Goal: Task Accomplishment & Management: Manage account settings

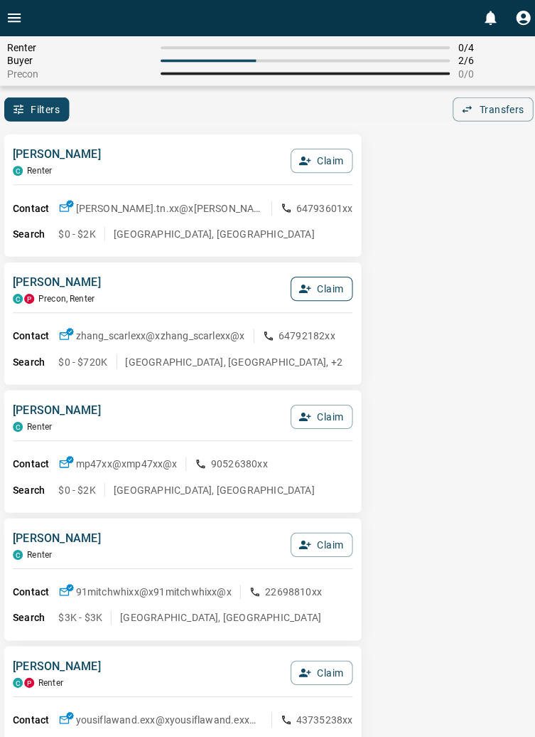
click at [332, 292] on button "Claim" at bounding box center [320, 287] width 62 height 24
click at [314, 287] on button "Confirm Claim" at bounding box center [301, 287] width 102 height 24
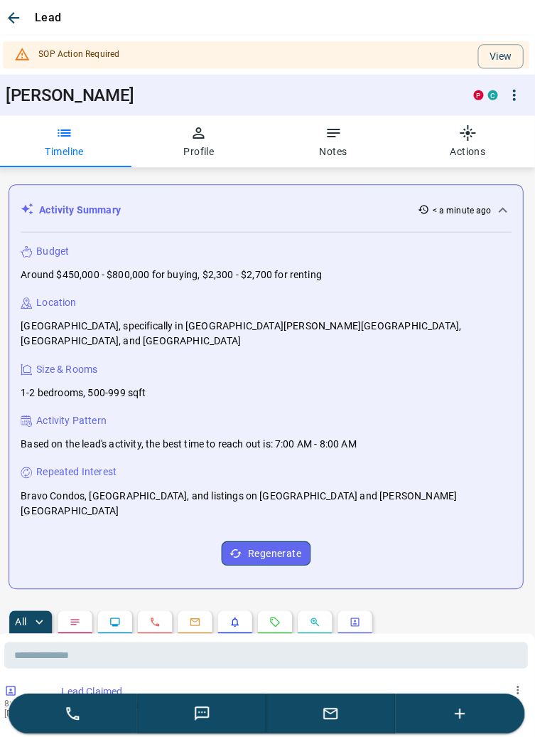
click at [205, 135] on icon "button" at bounding box center [200, 132] width 11 height 11
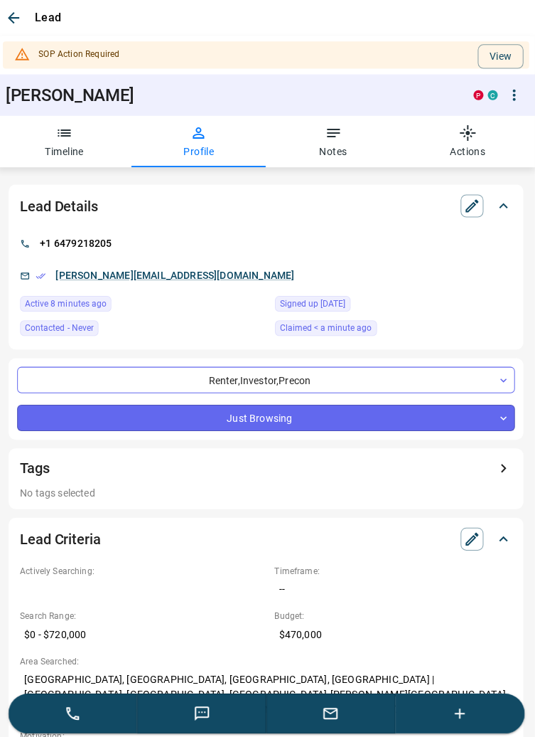
click at [501, 419] on body "0 Renter 1 / 4 Buyer 2 / 6 Precon 0 / 0 Filters 0 Transfers 0 [PERSON_NAME] C R…" at bounding box center [267, 236] width 535 height 472
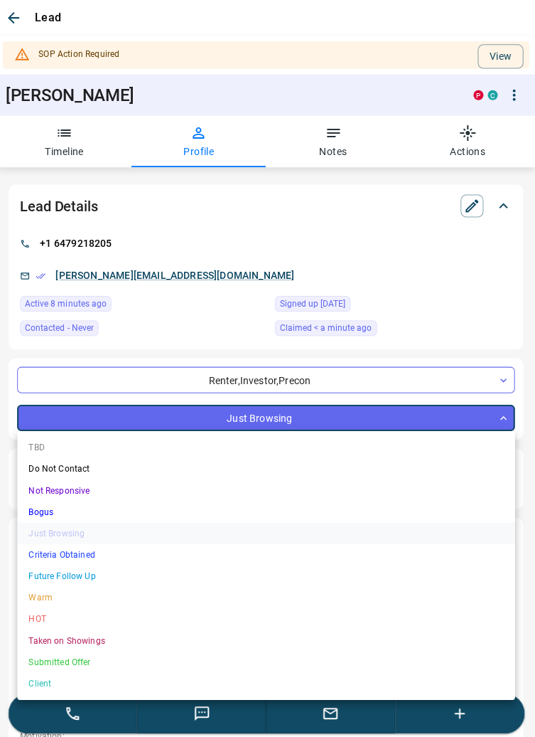
click at [44, 441] on li "TBD" at bounding box center [268, 444] width 496 height 21
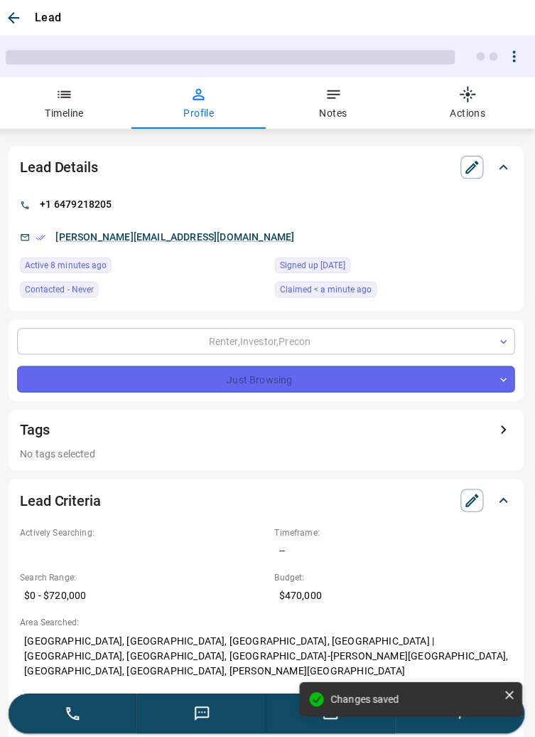
type input "**"
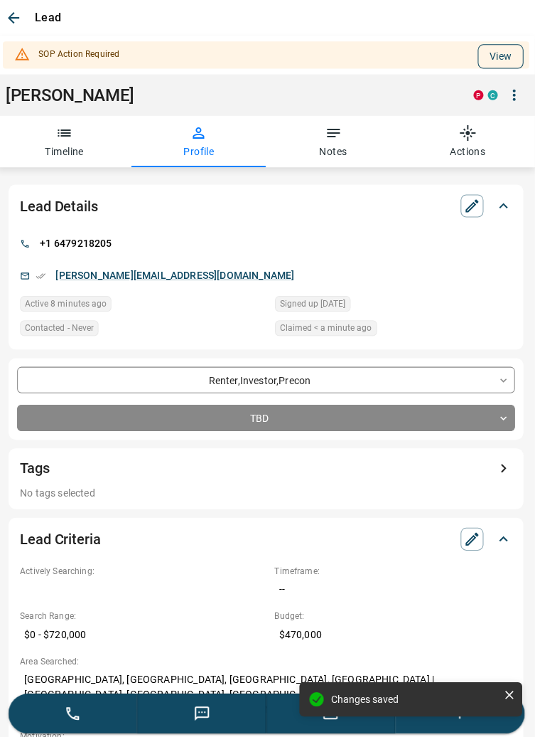
click at [498, 46] on button "View" at bounding box center [502, 56] width 46 height 24
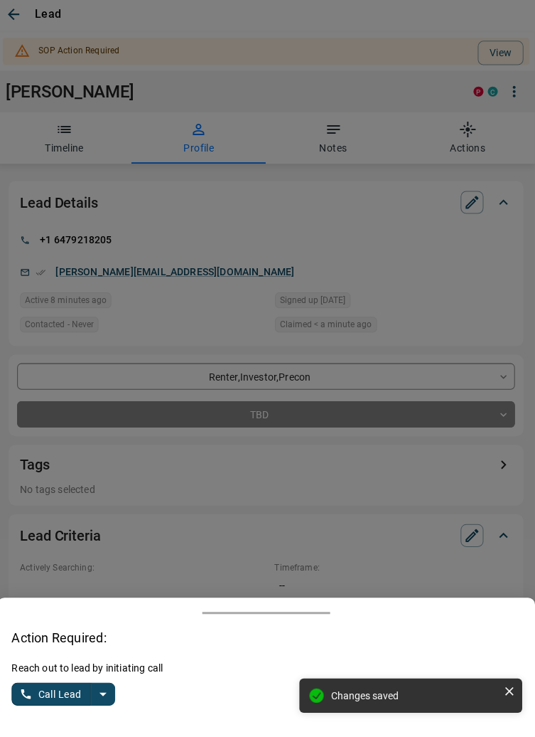
click at [110, 691] on icon "split button" at bounding box center [105, 693] width 17 height 17
click at [82, 658] on li "Log Manual Call" at bounding box center [66, 666] width 87 height 21
click at [29, 692] on button "Log Manual Call" at bounding box center [61, 694] width 94 height 23
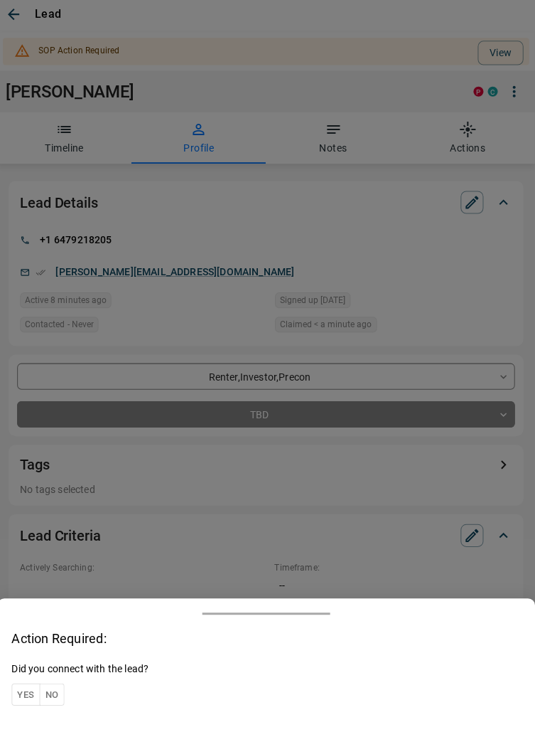
click at [28, 688] on button "Yes" at bounding box center [28, 694] width 28 height 22
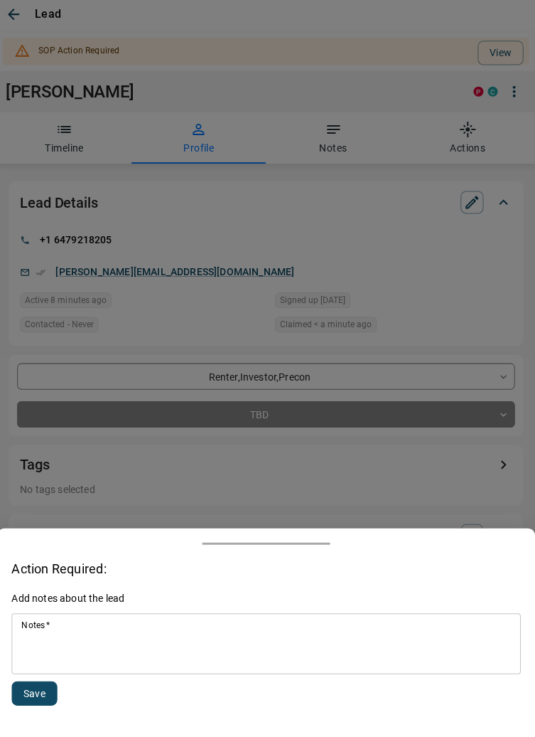
click at [92, 653] on textarea "Notes   *" at bounding box center [267, 644] width 487 height 48
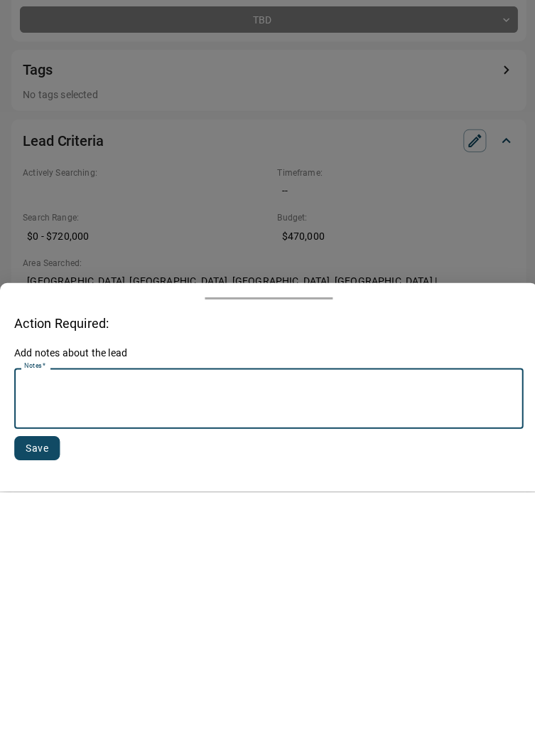
scroll to position [151, 0]
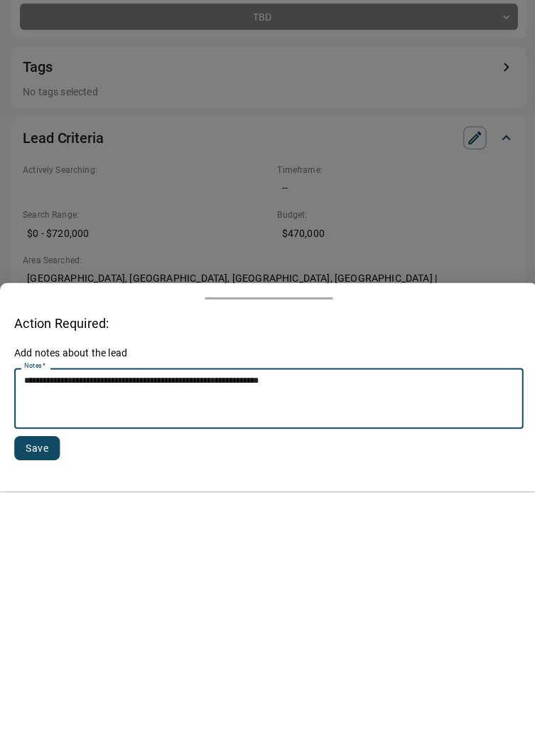
type textarea "**********"
click at [43, 688] on button "Save" at bounding box center [37, 693] width 46 height 24
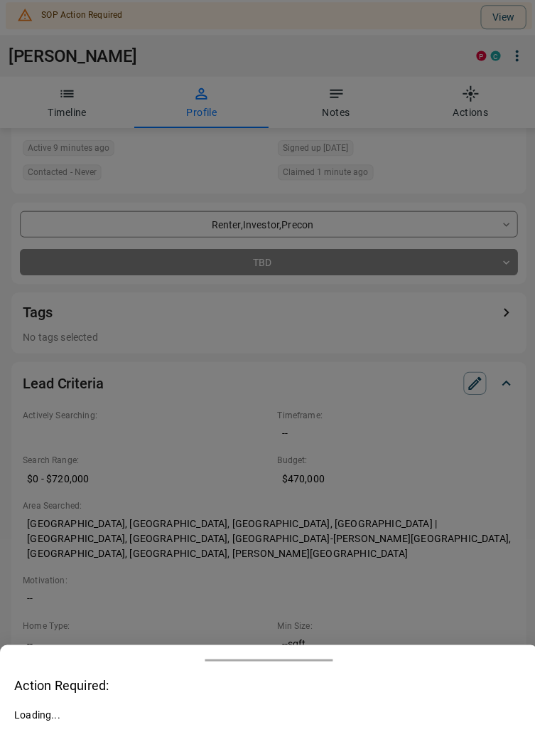
scroll to position [114, 0]
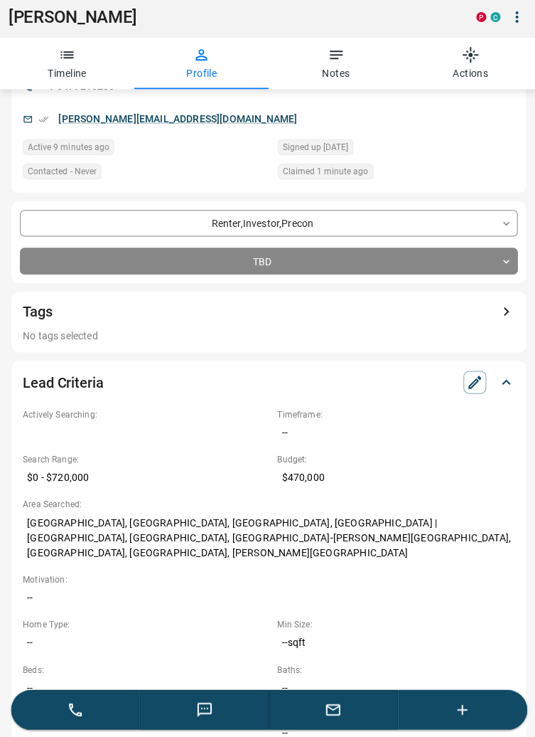
click at [339, 716] on icon "button" at bounding box center [332, 709] width 17 height 17
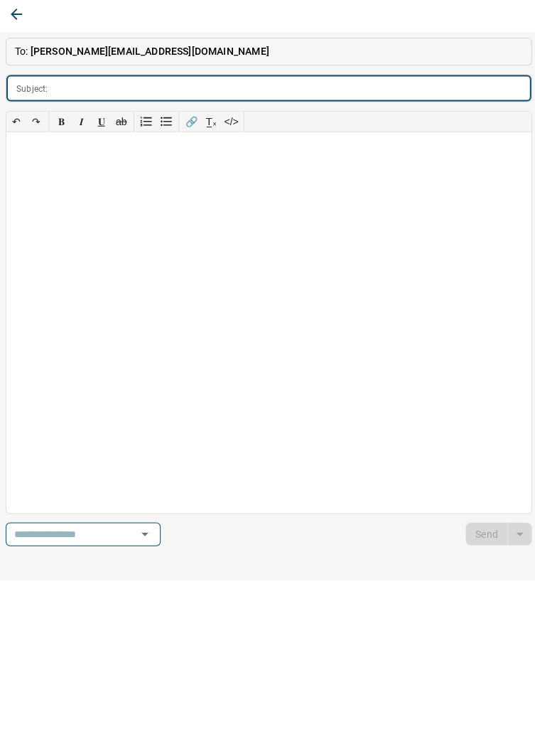
scroll to position [113, 0]
type input "**********"
click at [38, 154] on div at bounding box center [267, 324] width 523 height 378
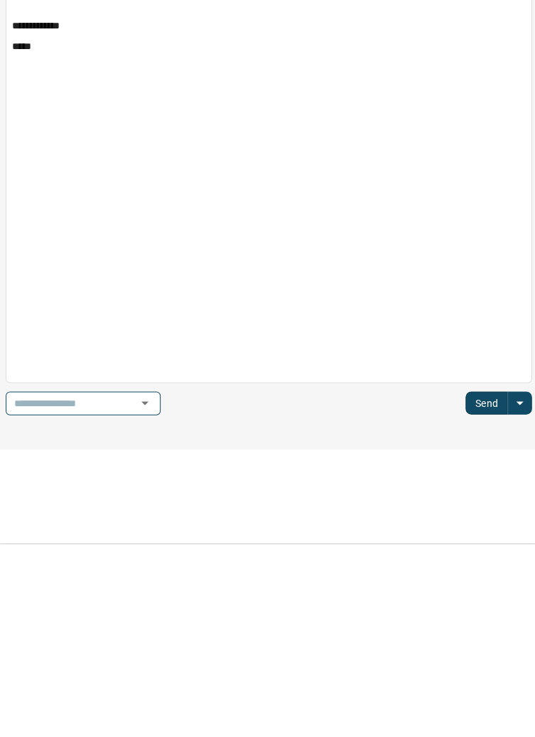
click at [488, 597] on button "Send" at bounding box center [485, 596] width 42 height 23
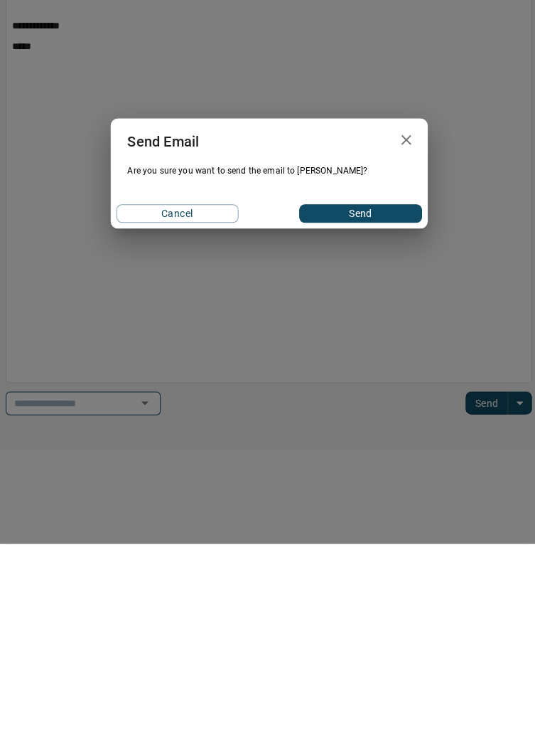
scroll to position [0, 0]
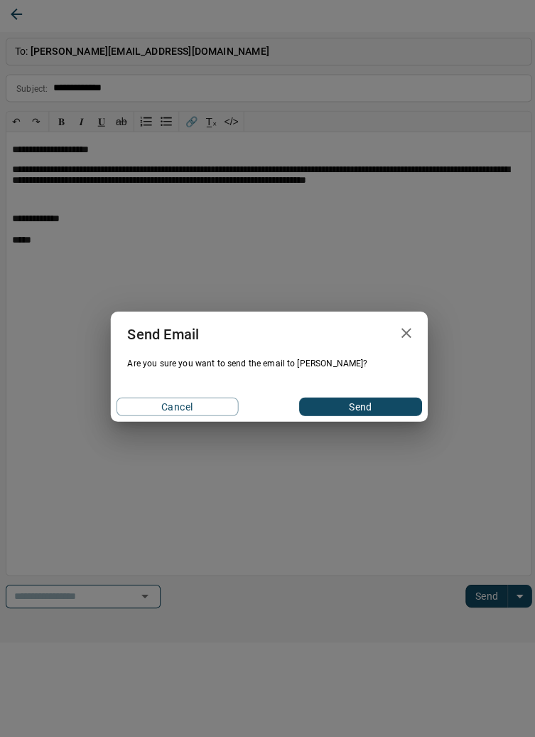
click at [390, 407] on button "Send" at bounding box center [359, 408] width 122 height 18
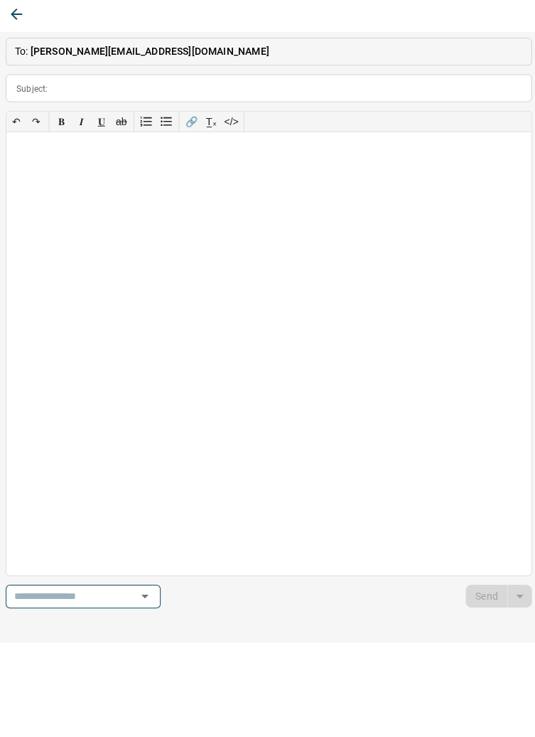
click at [17, 15] on icon "button" at bounding box center [16, 17] width 17 height 17
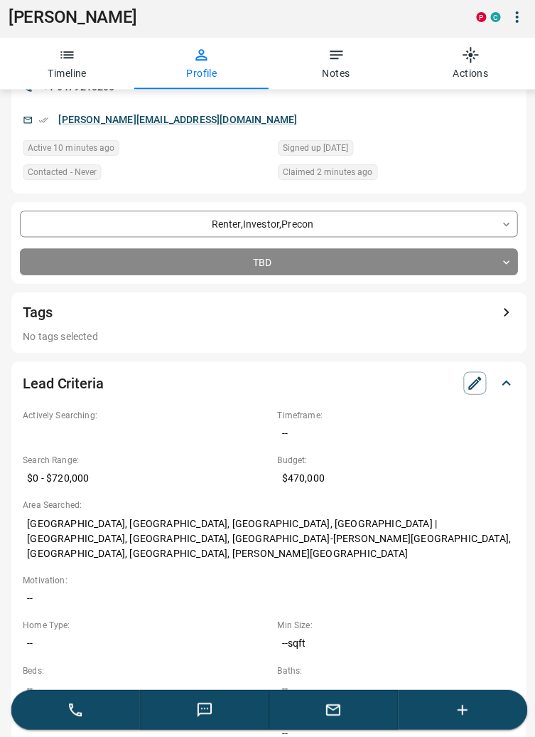
click at [466, 710] on icon "button" at bounding box center [460, 709] width 17 height 17
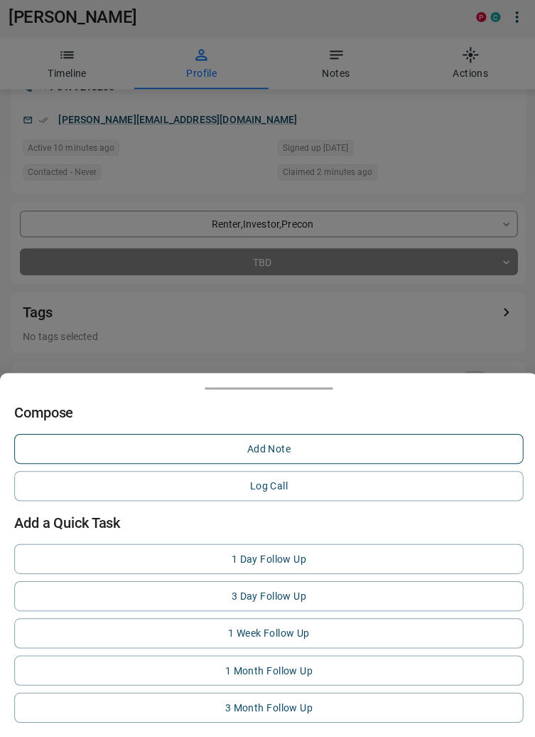
click at [272, 445] on button "Add Note" at bounding box center [267, 450] width 507 height 30
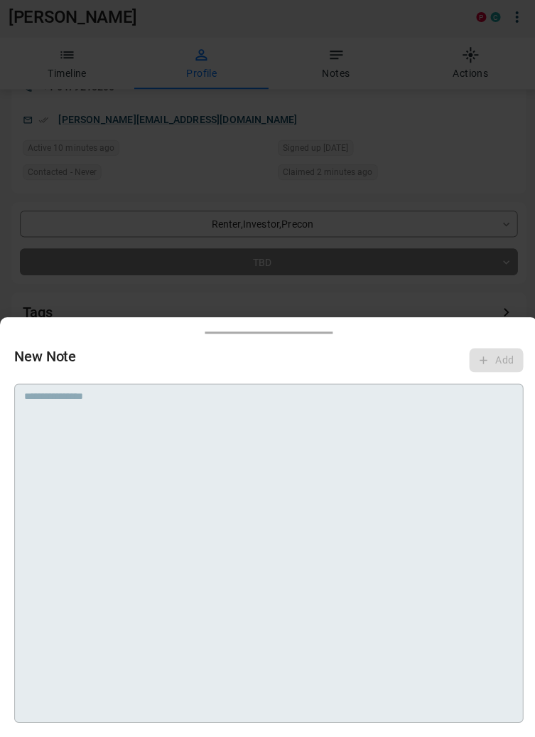
click at [189, 427] on textarea at bounding box center [267, 410] width 487 height 36
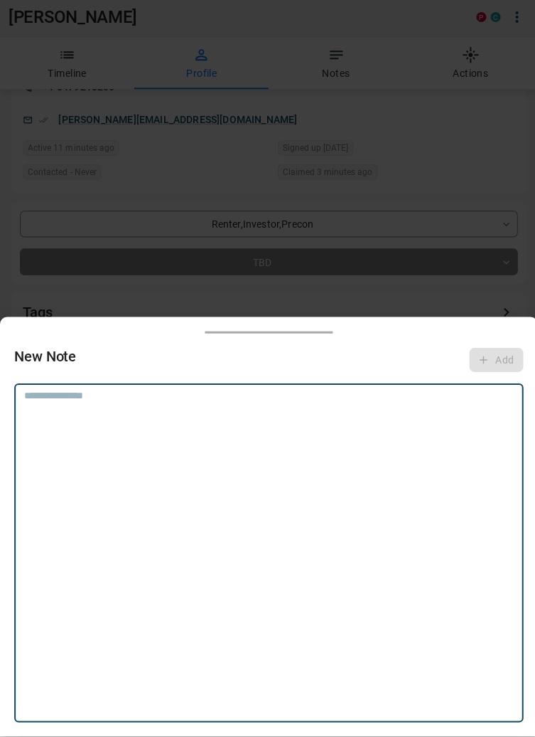
scroll to position [113, 0]
type textarea "**********"
click at [512, 369] on button "Add" at bounding box center [494, 362] width 54 height 24
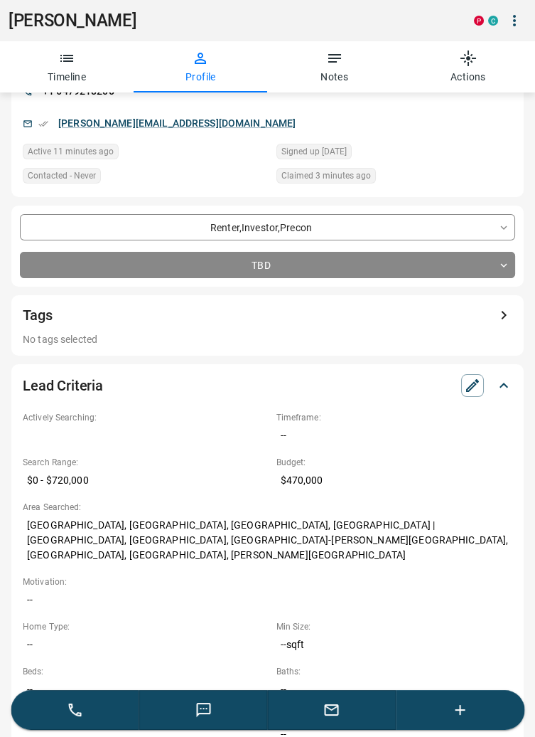
scroll to position [0, 0]
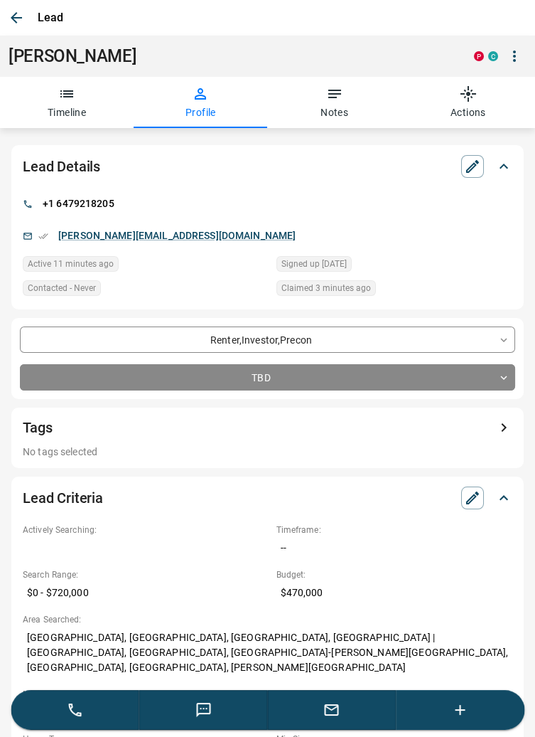
click at [18, 9] on icon "button" at bounding box center [16, 17] width 17 height 17
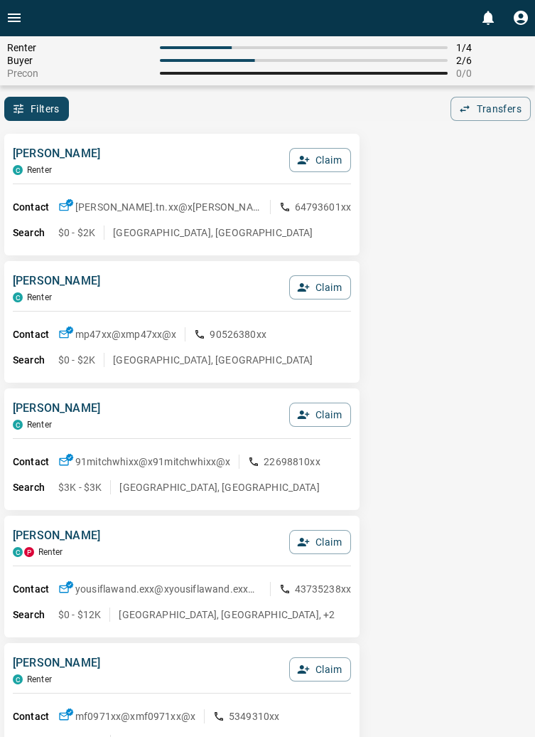
click at [16, 15] on icon "Open drawer" at bounding box center [14, 17] width 17 height 17
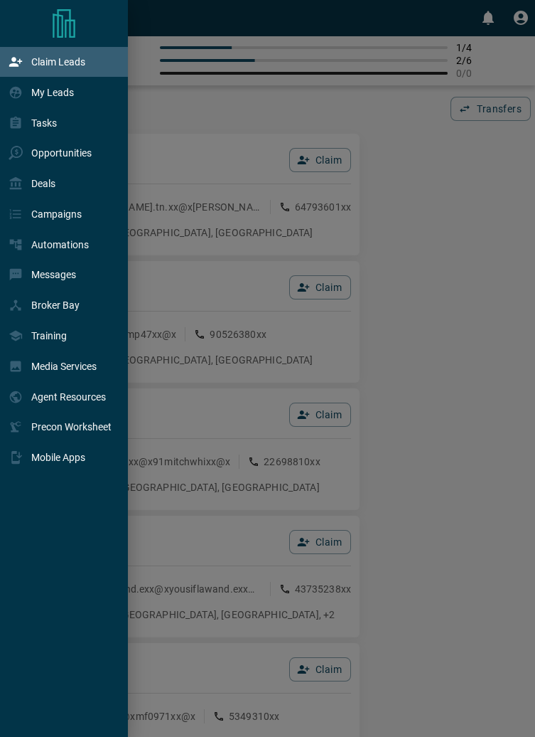
click at [448, 247] on div at bounding box center [267, 368] width 535 height 737
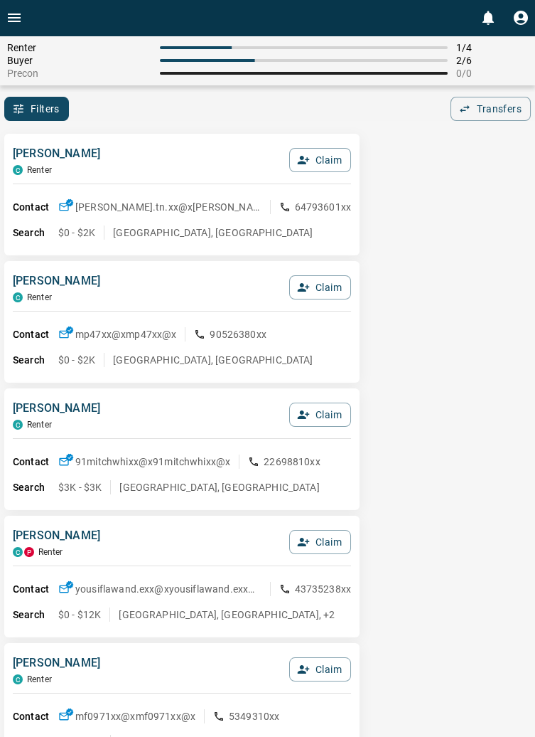
click at [15, 20] on icon "Open drawer" at bounding box center [14, 17] width 17 height 17
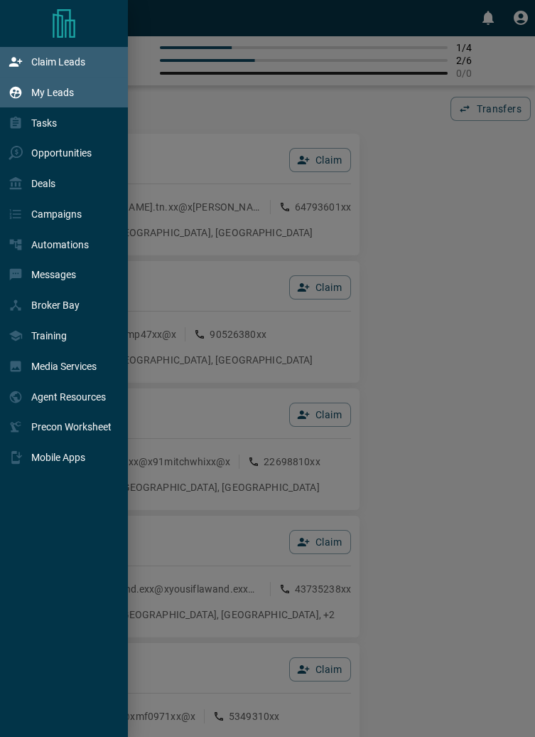
click at [66, 94] on p "My Leads" at bounding box center [52, 92] width 43 height 11
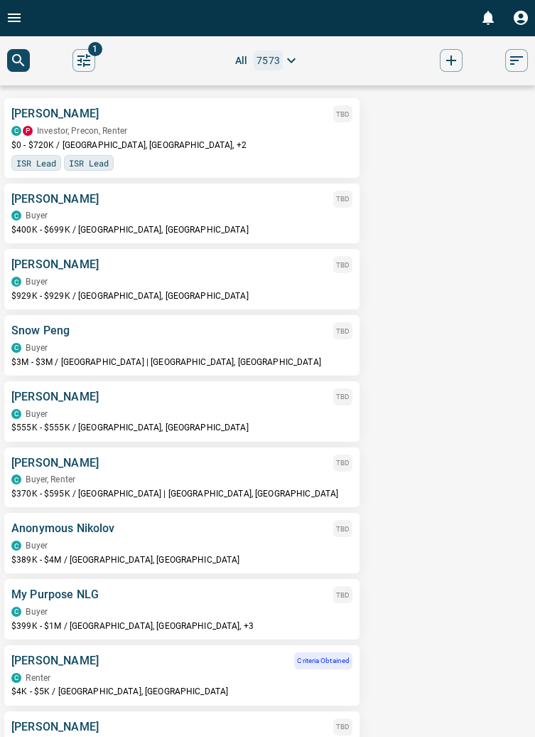
click at [61, 209] on div "[PERSON_NAME] TBD C Buyer $400K - $699K / [GEOGRAPHIC_DATA], [GEOGRAPHIC_DATA]" at bounding box center [181, 214] width 341 height 46
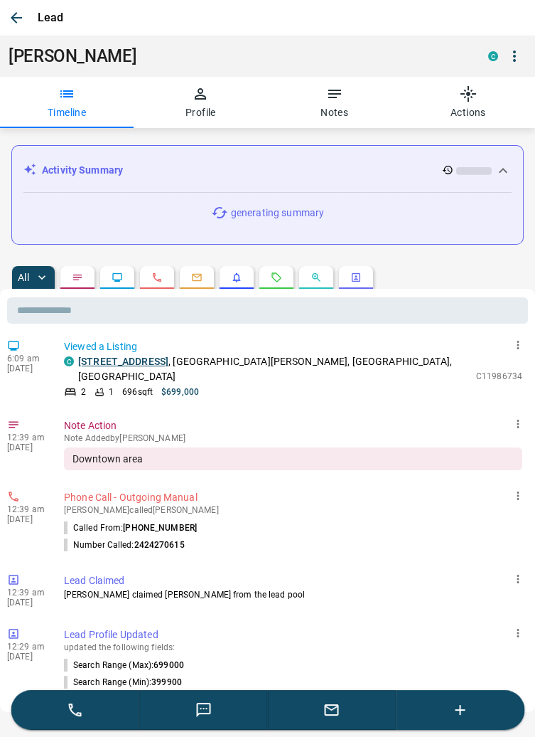
click at [346, 707] on button "button" at bounding box center [332, 710] width 129 height 40
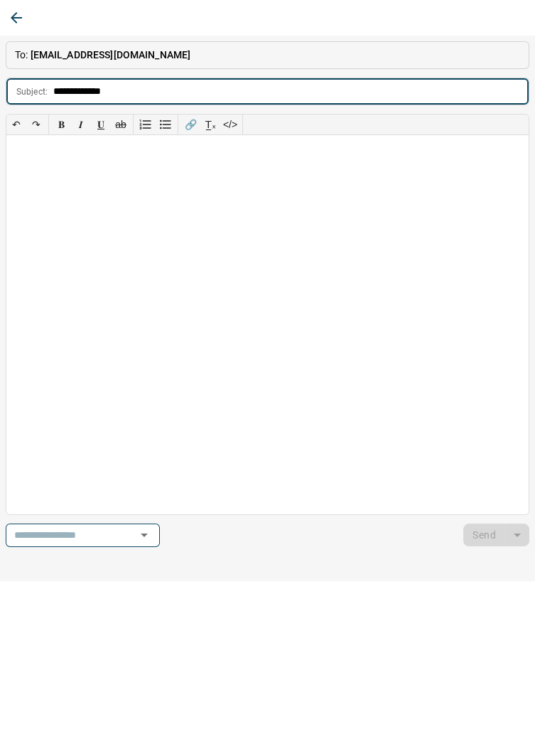
type input "**********"
click at [29, 156] on div at bounding box center [267, 324] width 523 height 378
